Goal: Information Seeking & Learning: Learn about a topic

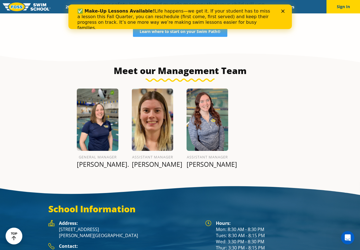
scroll to position [625, 0]
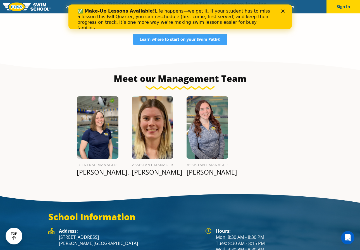
click at [283, 12] on icon "Close" at bounding box center [282, 10] width 3 height 3
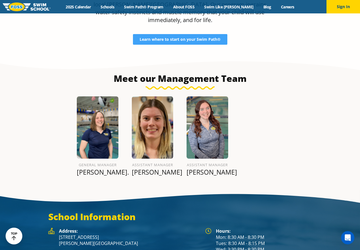
scroll to position [617, 0]
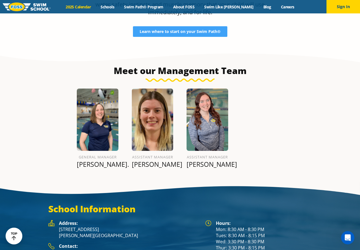
click at [88, 8] on link "2025 Calendar" at bounding box center [78, 6] width 35 height 5
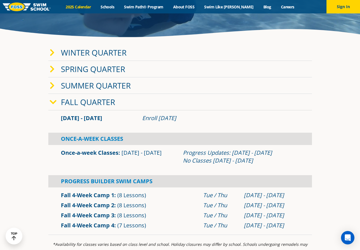
scroll to position [134, 0]
click at [101, 138] on div "Once-A-Week Classes" at bounding box center [180, 138] width 264 height 12
click at [99, 152] on link "Once-a-week Classes" at bounding box center [90, 153] width 58 height 8
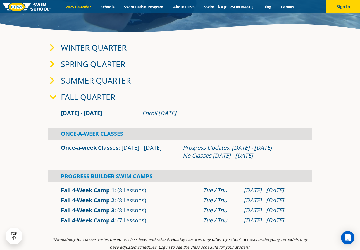
scroll to position [137, 0]
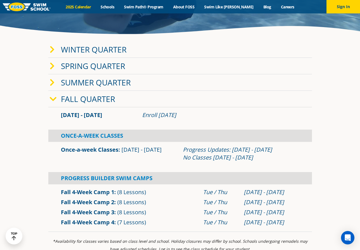
click at [94, 48] on link "Winter Quarter" at bounding box center [94, 49] width 66 height 11
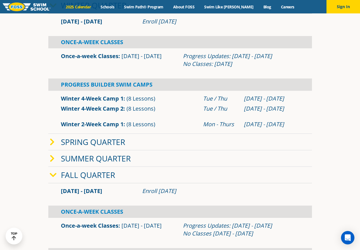
scroll to position [184, 0]
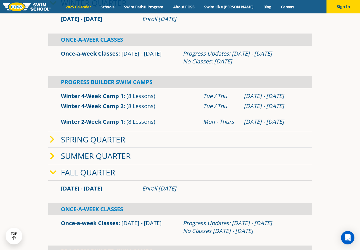
click at [98, 141] on link "Spring Quarter" at bounding box center [93, 139] width 64 height 11
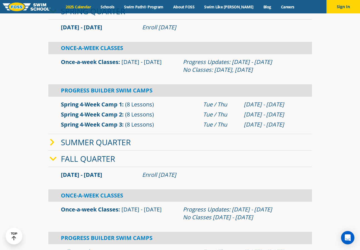
scroll to position [313, 0]
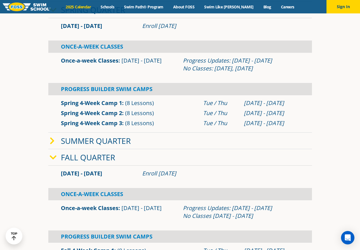
click at [98, 140] on link "Summer Quarter" at bounding box center [96, 141] width 70 height 11
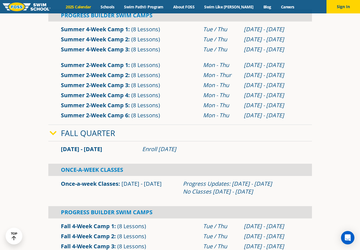
scroll to position [519, 0]
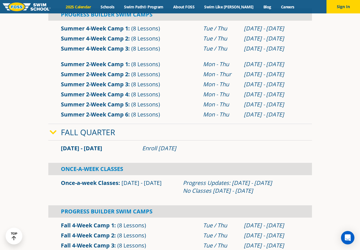
click at [88, 136] on link "Fall Quarter" at bounding box center [88, 132] width 54 height 11
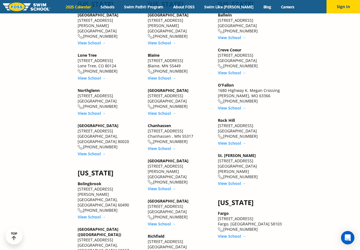
scroll to position [842, 0]
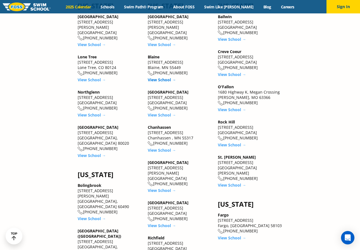
click at [159, 77] on link "View School →" at bounding box center [162, 79] width 28 height 5
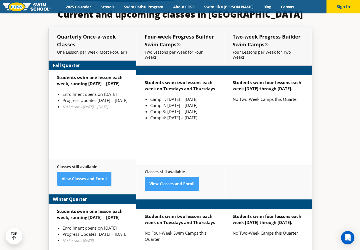
scroll to position [1309, 0]
